Goal: Task Accomplishment & Management: Manage account settings

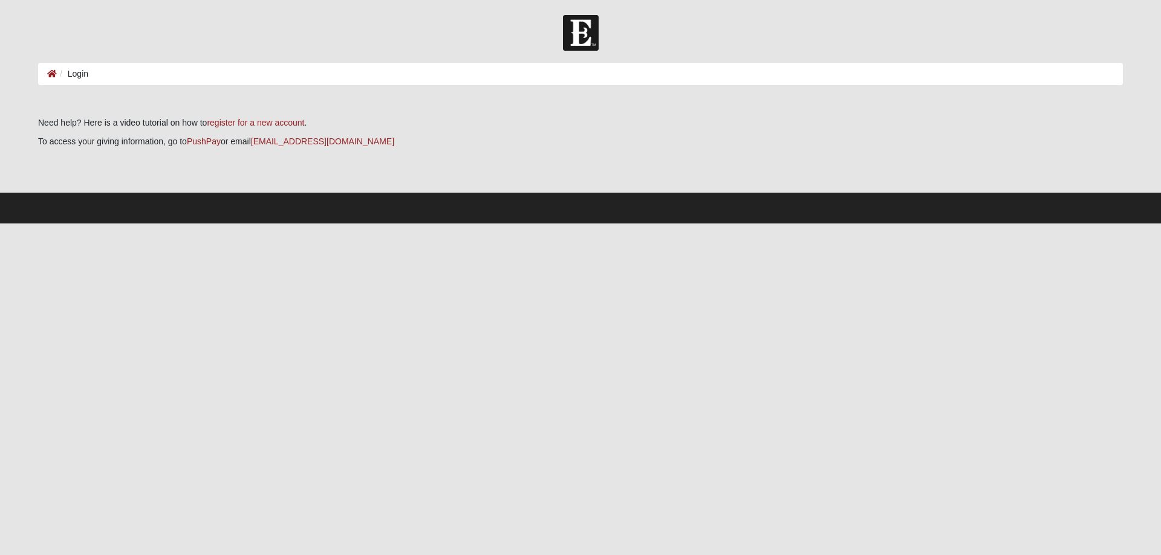
click at [79, 73] on li "Login" at bounding box center [72, 74] width 31 height 13
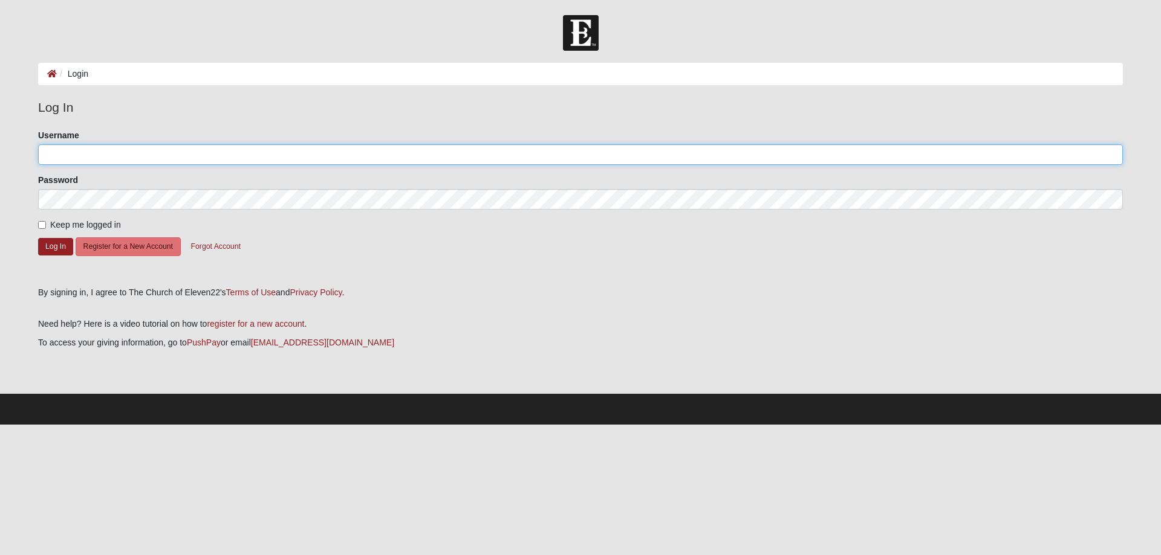
type input "rolandtracie"
click at [42, 225] on input "Keep me logged in" at bounding box center [42, 225] width 8 height 8
checkbox input "true"
click at [53, 245] on button "Log In" at bounding box center [55, 247] width 35 height 18
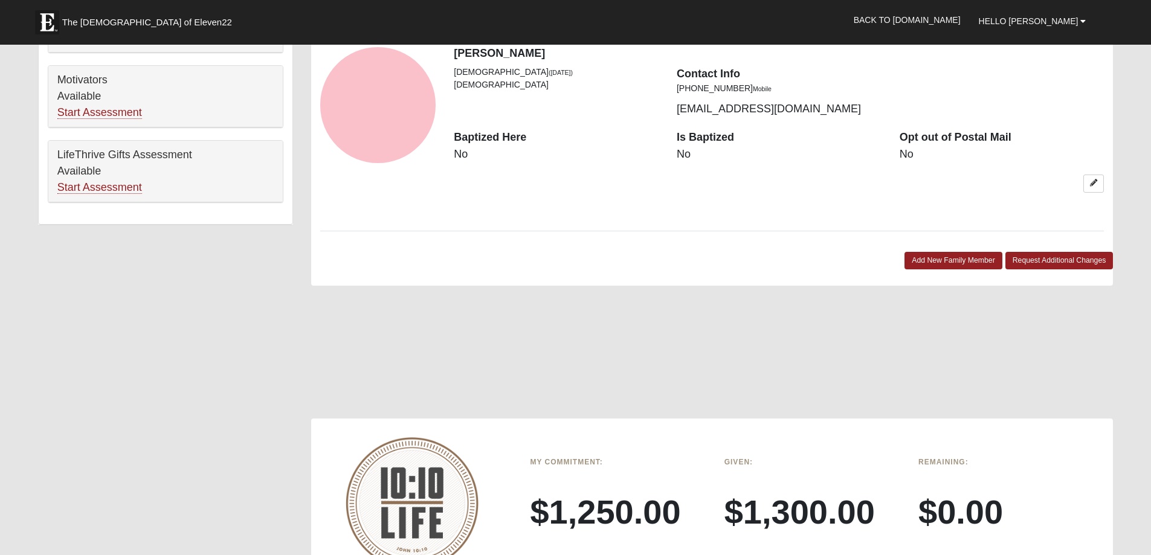
scroll to position [967, 0]
